Goal: Task Accomplishment & Management: Manage account settings

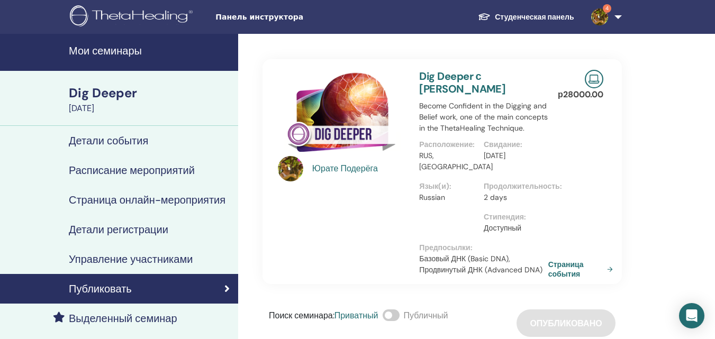
click at [116, 53] on h4 "Мои семинары" at bounding box center [150, 50] width 163 height 13
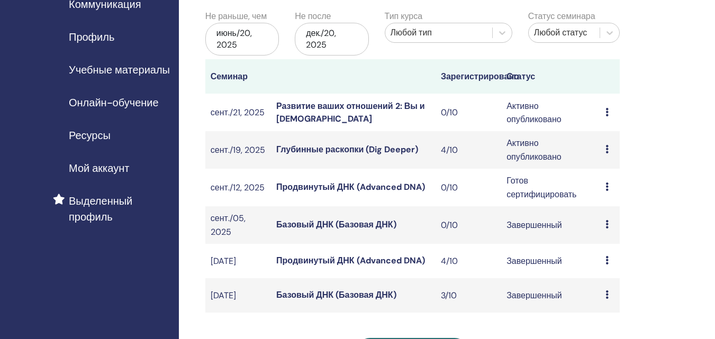
scroll to position [158, 0]
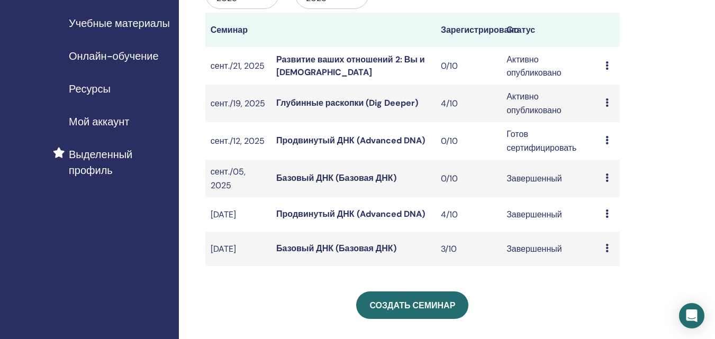
click at [608, 105] on icon at bounding box center [607, 102] width 3 height 8
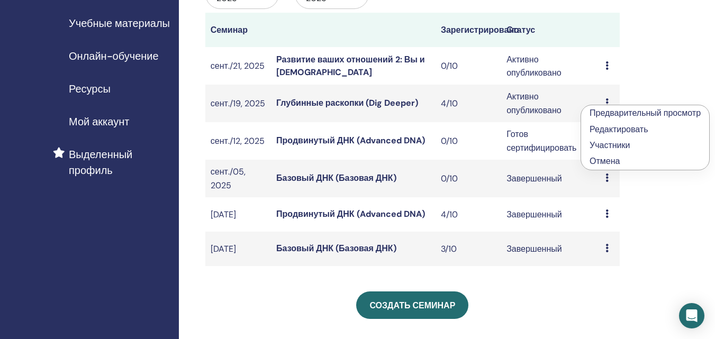
click at [607, 146] on font "Участники" at bounding box center [610, 145] width 40 height 11
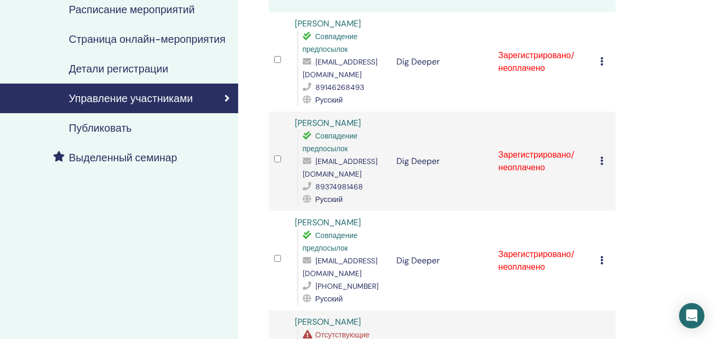
scroll to position [141, 0]
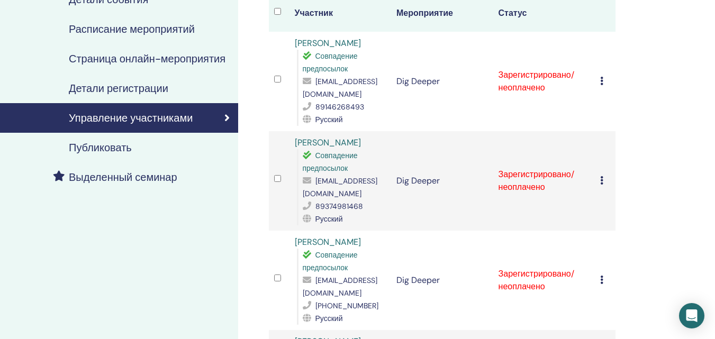
click at [602, 82] on icon at bounding box center [601, 81] width 3 height 8
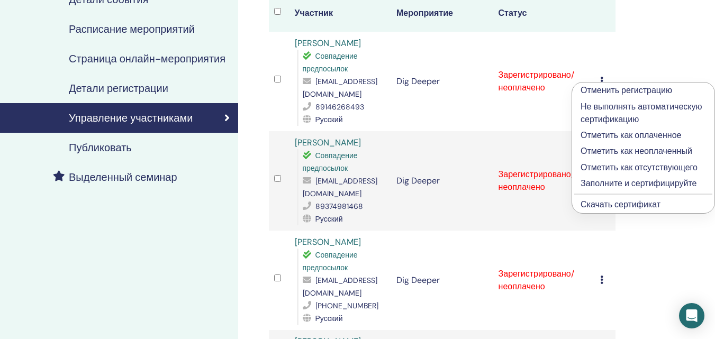
click at [630, 137] on p "Отметить как оплаченное" at bounding box center [643, 135] width 125 height 13
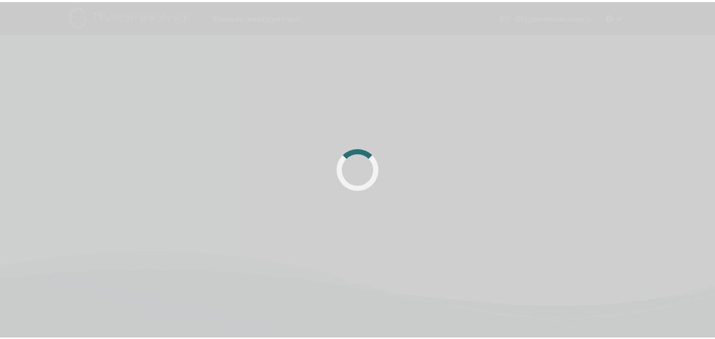
scroll to position [141, 0]
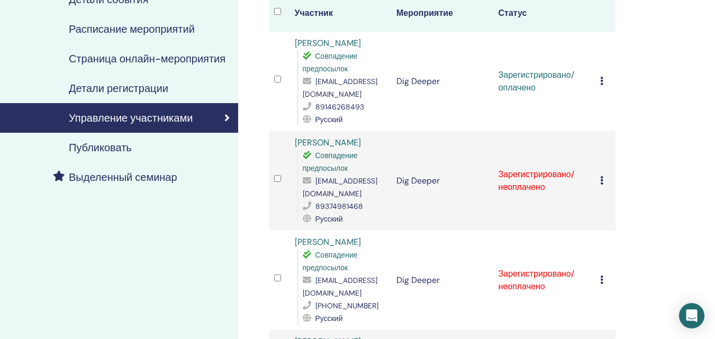
click at [600, 84] on icon at bounding box center [601, 81] width 3 height 8
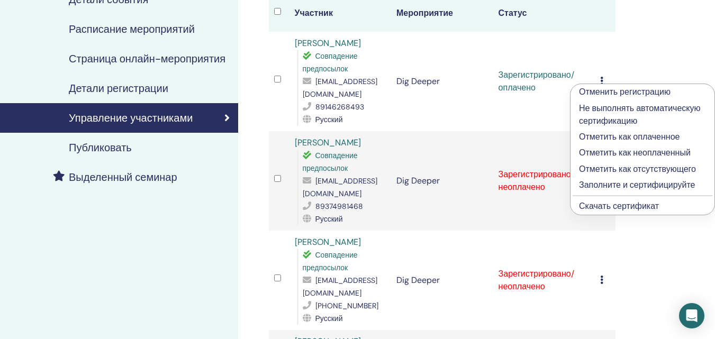
click at [619, 183] on p "Заполните и сертифицируйте" at bounding box center [642, 185] width 127 height 13
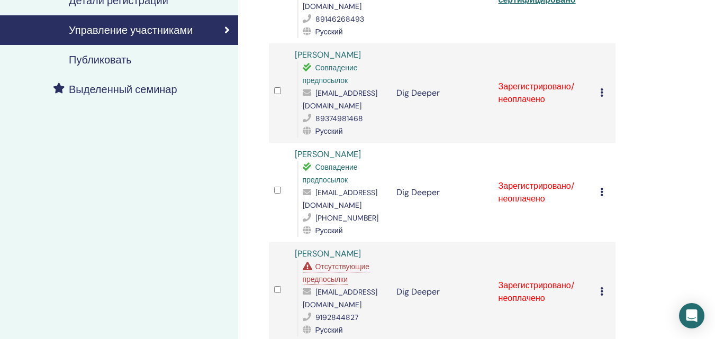
scroll to position [231, 0]
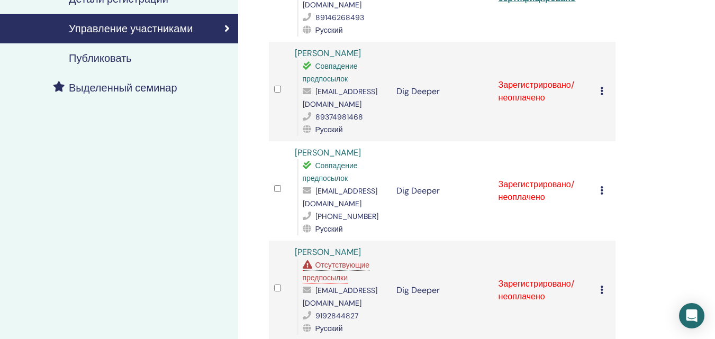
click at [601, 92] on icon at bounding box center [601, 91] width 3 height 8
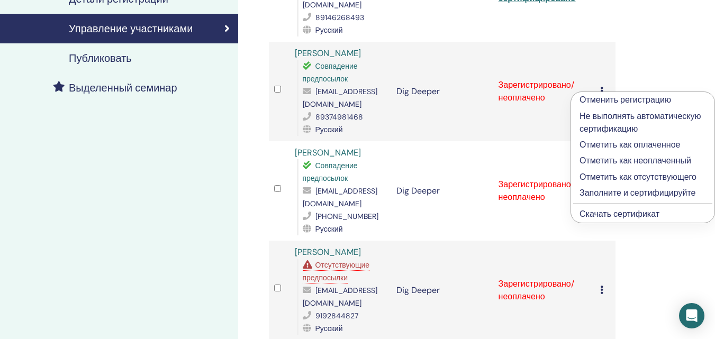
click at [631, 143] on p "Отметить как оплаченное" at bounding box center [643, 145] width 127 height 13
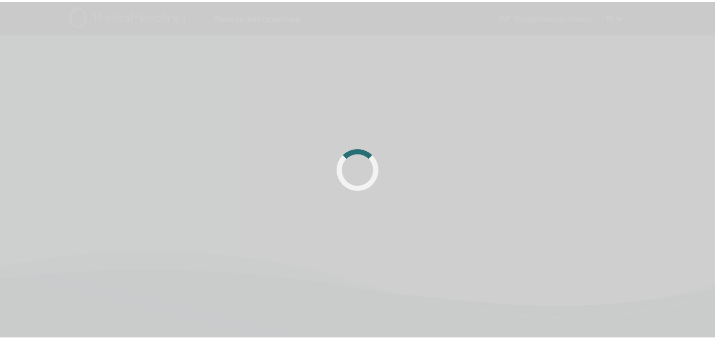
scroll to position [231, 0]
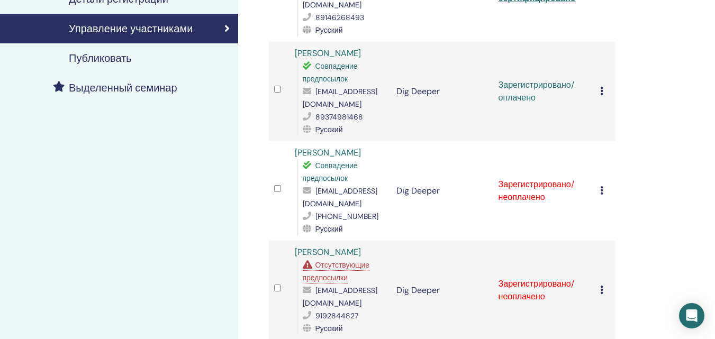
click at [601, 192] on icon at bounding box center [601, 190] width 3 height 8
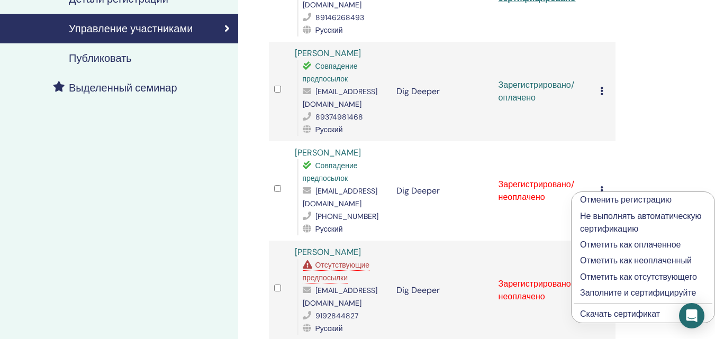
click at [603, 89] on icon at bounding box center [601, 91] width 3 height 8
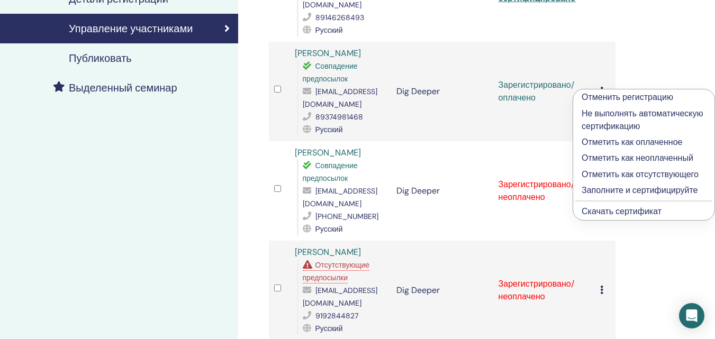
click at [617, 191] on p "Заполните и сертифицируйте" at bounding box center [644, 190] width 124 height 13
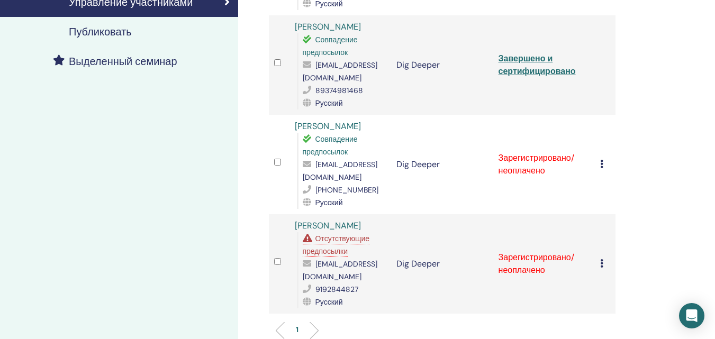
scroll to position [282, 0]
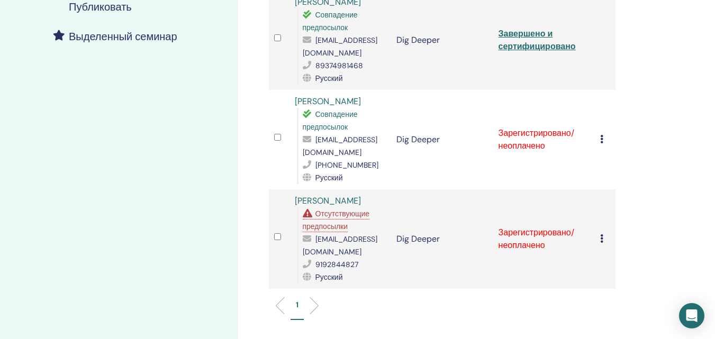
click at [601, 136] on icon at bounding box center [601, 139] width 3 height 8
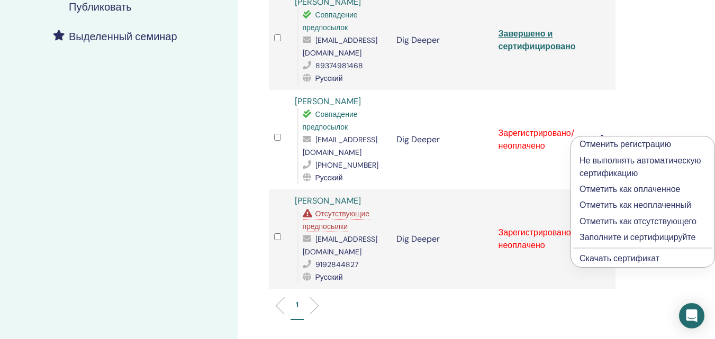
click at [613, 190] on p "Отметить как оплаченное" at bounding box center [643, 189] width 127 height 13
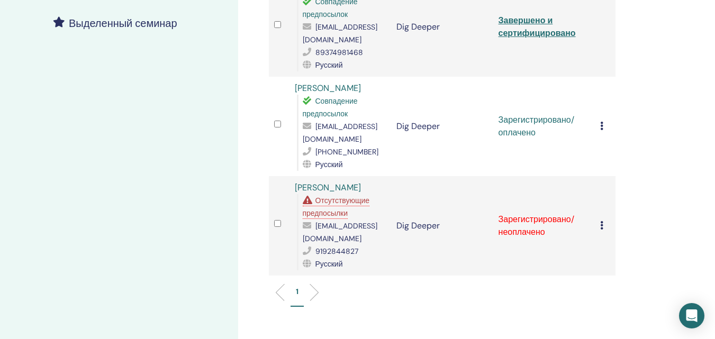
scroll to position [298, 0]
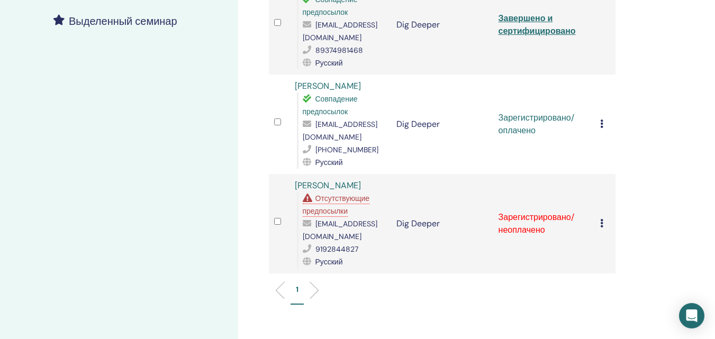
click at [602, 125] on icon at bounding box center [601, 124] width 3 height 8
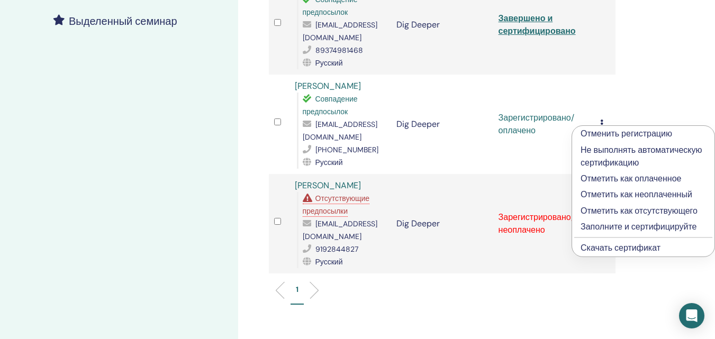
click at [639, 227] on p "Заполните и сертифицируйте" at bounding box center [643, 227] width 125 height 13
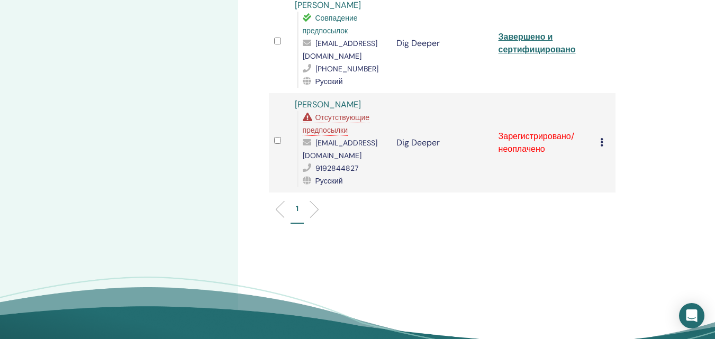
scroll to position [375, 0]
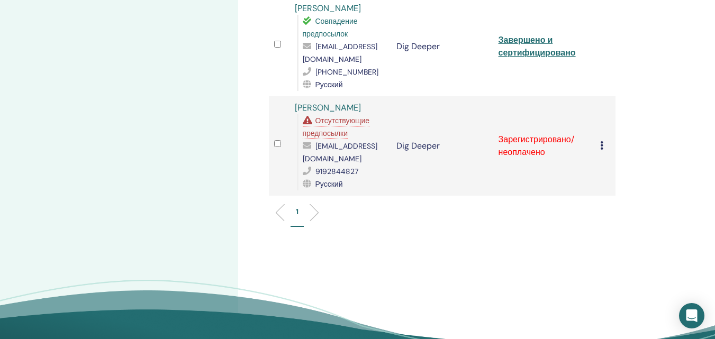
click at [333, 133] on span "Отсутствующие предпосылки" at bounding box center [336, 127] width 67 height 22
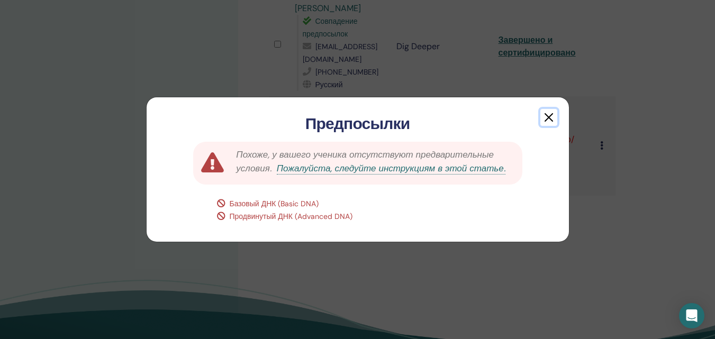
click at [547, 119] on button "button" at bounding box center [549, 117] width 17 height 17
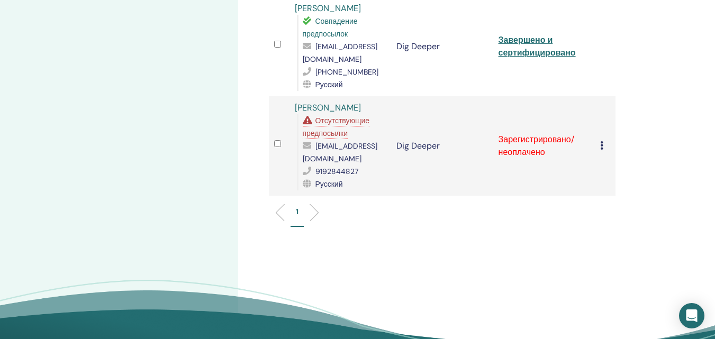
click at [602, 143] on icon at bounding box center [601, 145] width 3 height 8
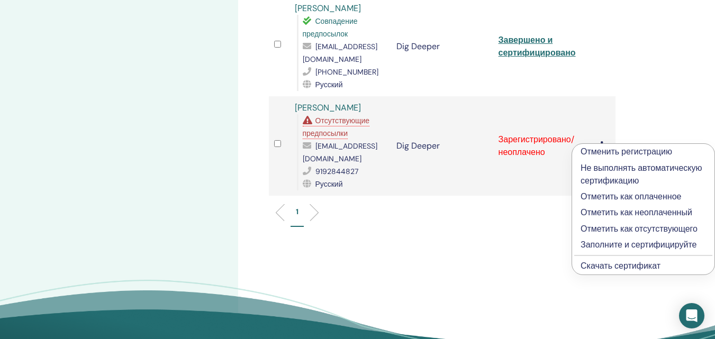
click at [608, 197] on p "Отметить как оплаченное" at bounding box center [643, 197] width 125 height 13
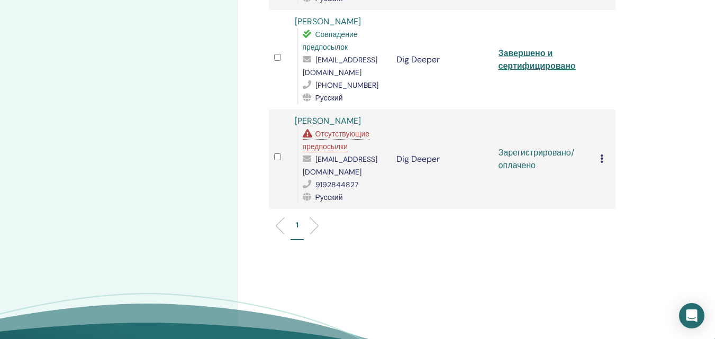
scroll to position [377, 0]
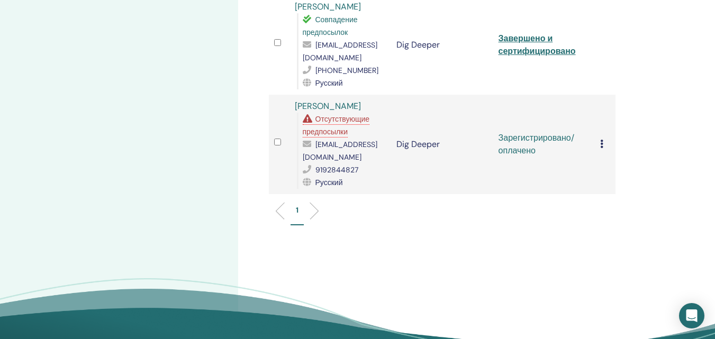
click at [600, 142] on icon at bounding box center [601, 144] width 3 height 8
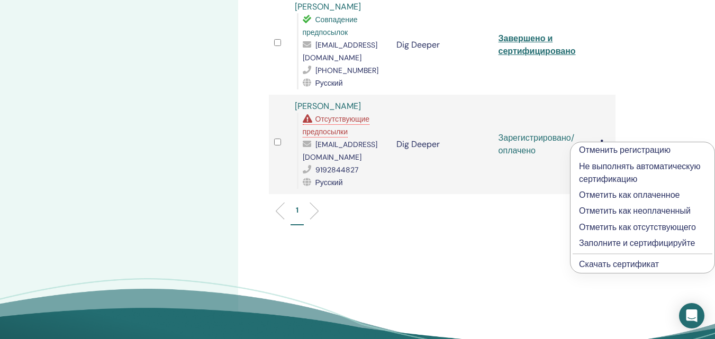
click at [601, 241] on p "Заполните и сертифицируйте" at bounding box center [642, 243] width 127 height 13
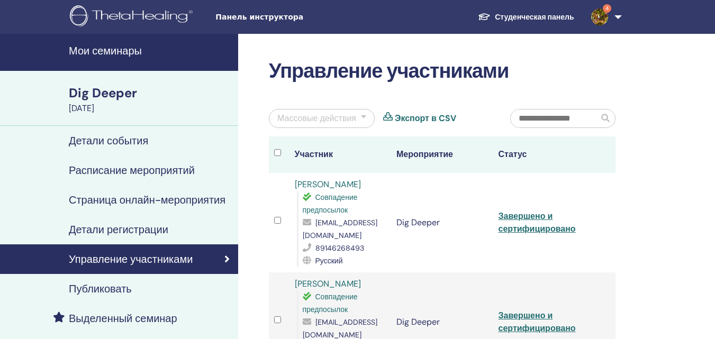
scroll to position [377, 0]
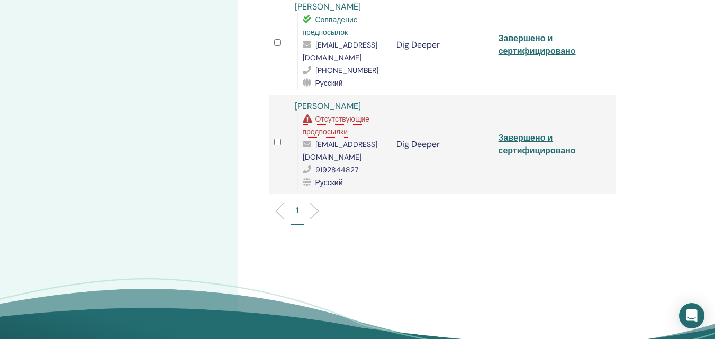
click at [339, 132] on span "Отсутствующие предпосылки" at bounding box center [336, 125] width 67 height 22
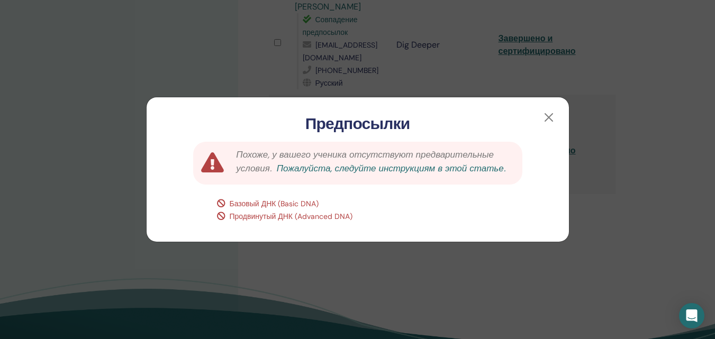
click at [390, 169] on link "Пожалуйста, следуйте инструкциям в этой статье." at bounding box center [391, 169] width 229 height 12
click at [549, 118] on button "button" at bounding box center [549, 117] width 17 height 17
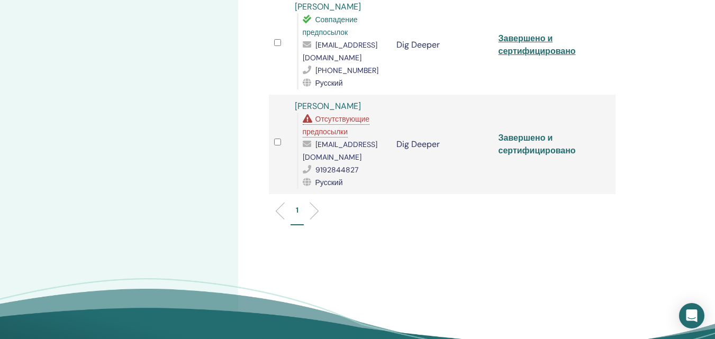
click at [535, 151] on link "Завершено и сертифицировано" at bounding box center [537, 144] width 77 height 24
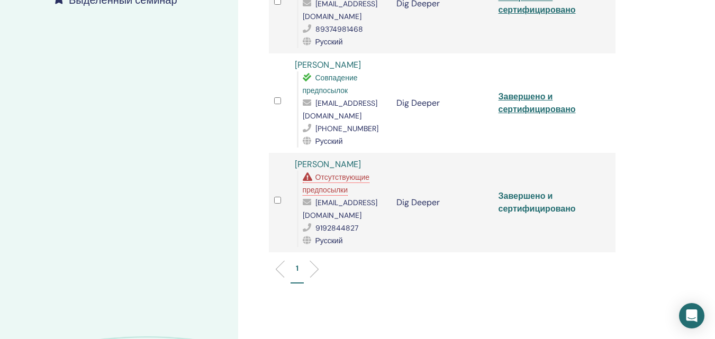
scroll to position [291, 0]
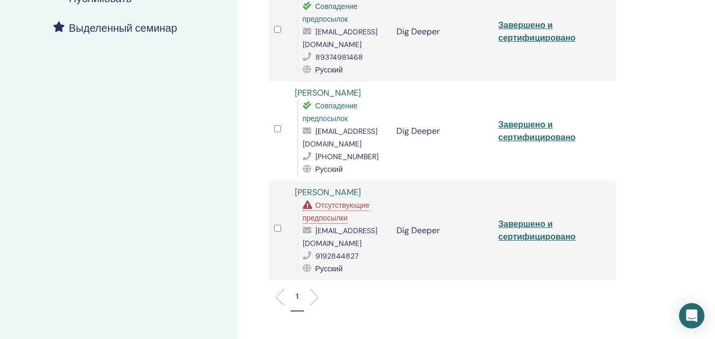
click at [331, 218] on span "Отсутствующие предпосылки" at bounding box center [336, 212] width 67 height 22
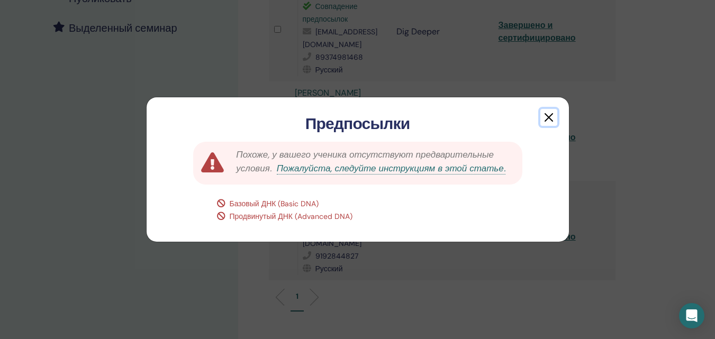
click at [547, 115] on button "button" at bounding box center [549, 117] width 17 height 17
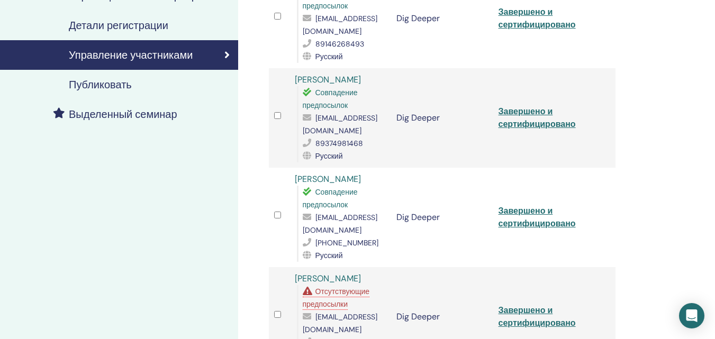
scroll to position [0, 0]
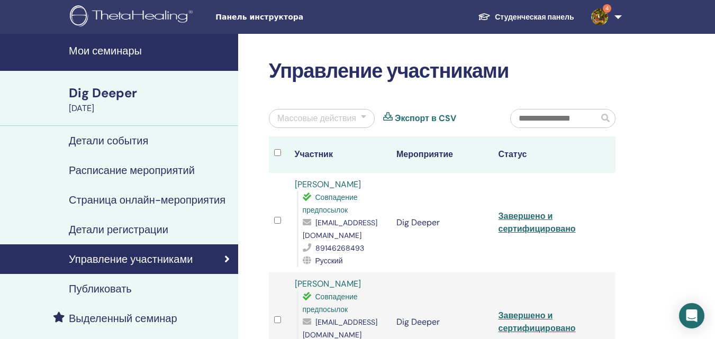
click at [125, 50] on h4 "Мои семинары" at bounding box center [150, 50] width 163 height 13
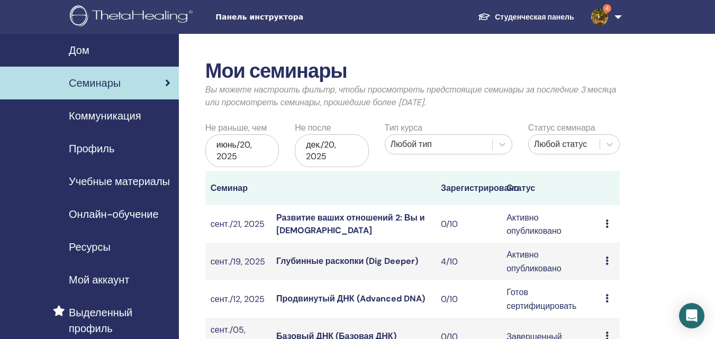
click at [607, 225] on icon at bounding box center [607, 224] width 3 height 8
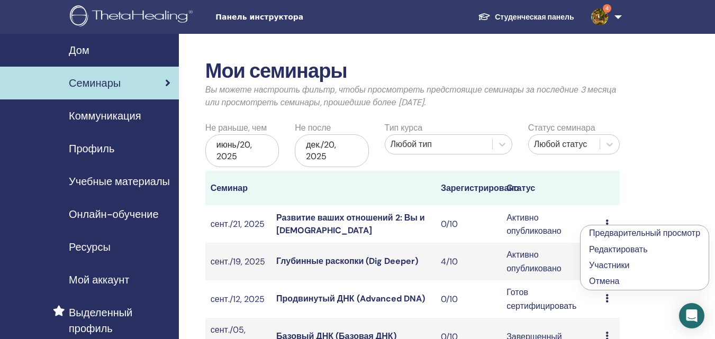
click at [546, 229] on font "Активно опубликовано" at bounding box center [534, 224] width 55 height 24
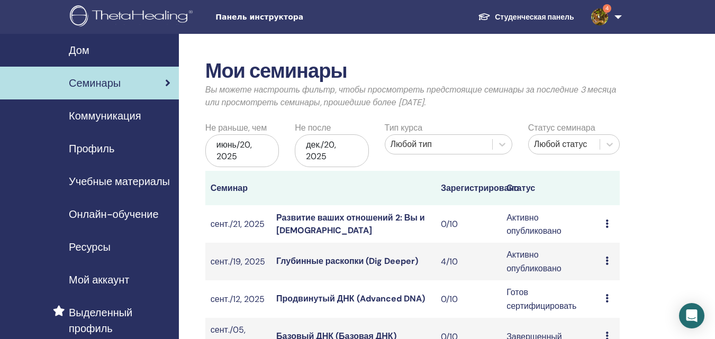
click at [393, 217] on font "Развитие ваших отношений 2: Вы и Бог" at bounding box center [350, 224] width 149 height 24
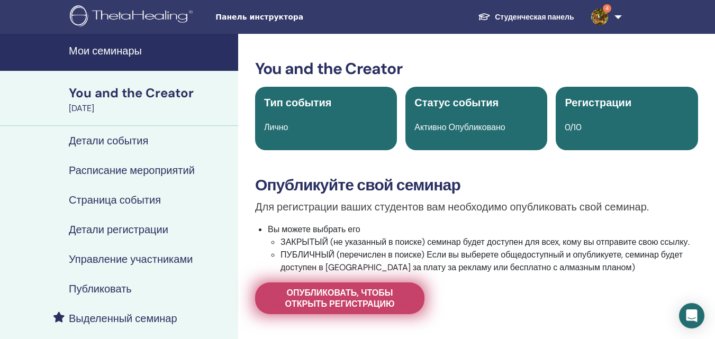
click at [360, 303] on span "Опубликовать, чтобы открыть регистрацию" at bounding box center [339, 299] width 143 height 22
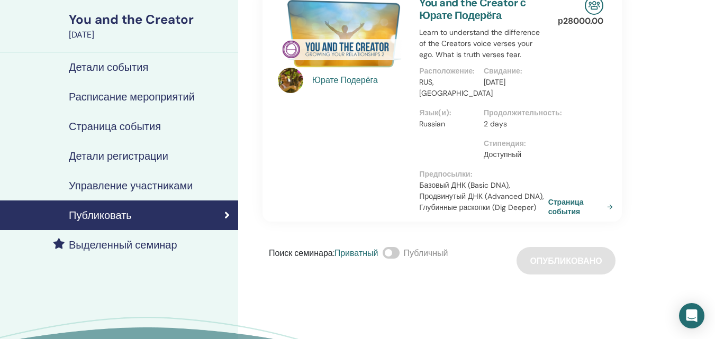
scroll to position [76, 0]
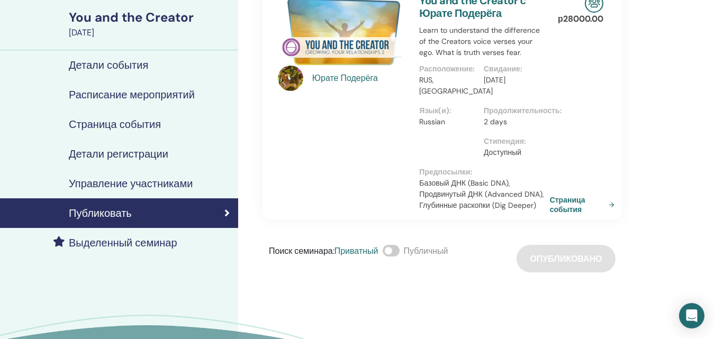
click at [570, 206] on link "Страница события" at bounding box center [584, 204] width 69 height 19
